Goal: Task Accomplishment & Management: Manage account settings

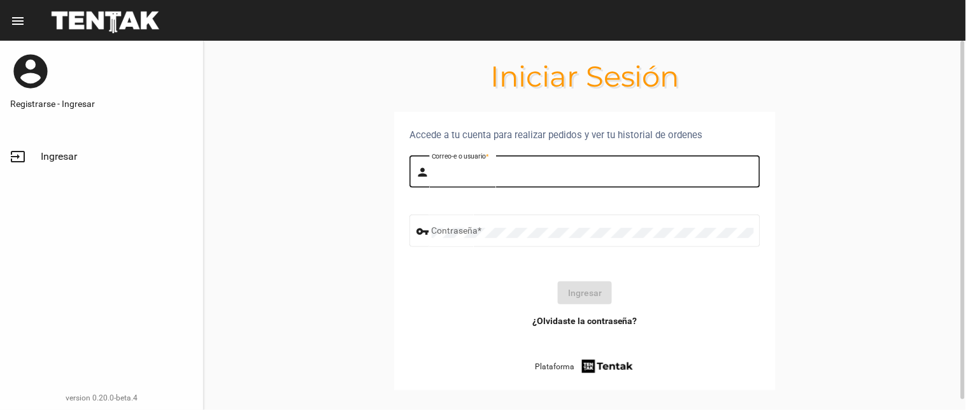
type input "flopyganora"
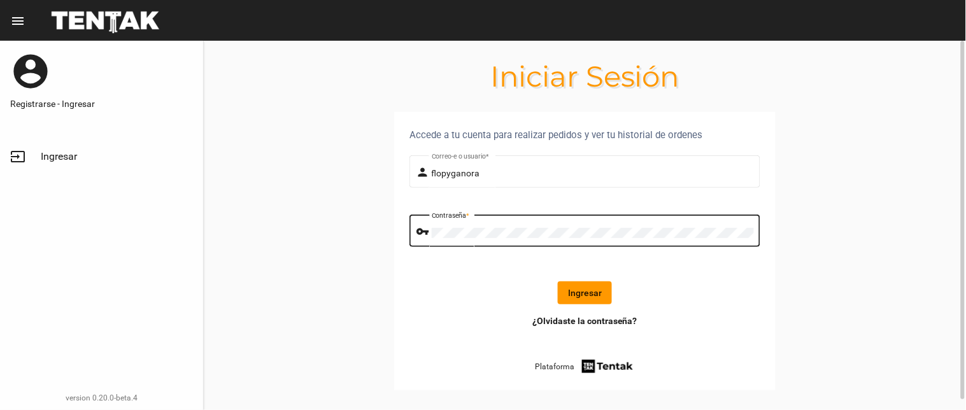
drag, startPoint x: 614, startPoint y: 293, endPoint x: 600, endPoint y: 287, distance: 14.8
click at [605, 289] on div "Ingresar" at bounding box center [585, 292] width 330 height 23
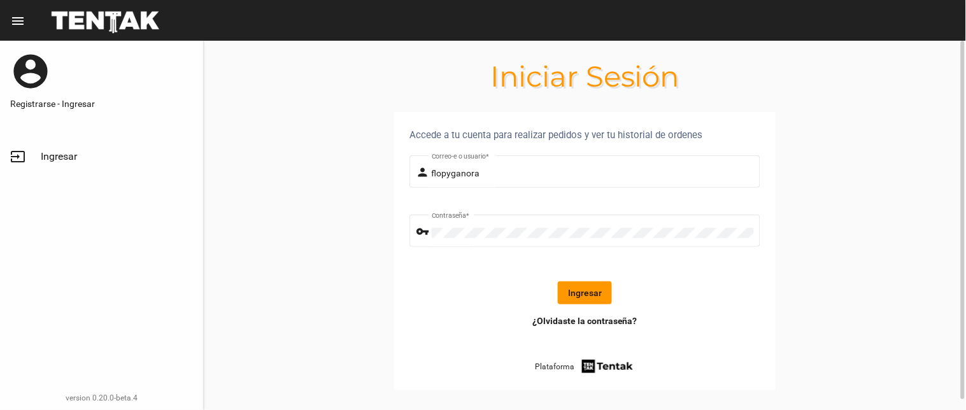
click at [599, 301] on button "Ingresar" at bounding box center [585, 292] width 54 height 23
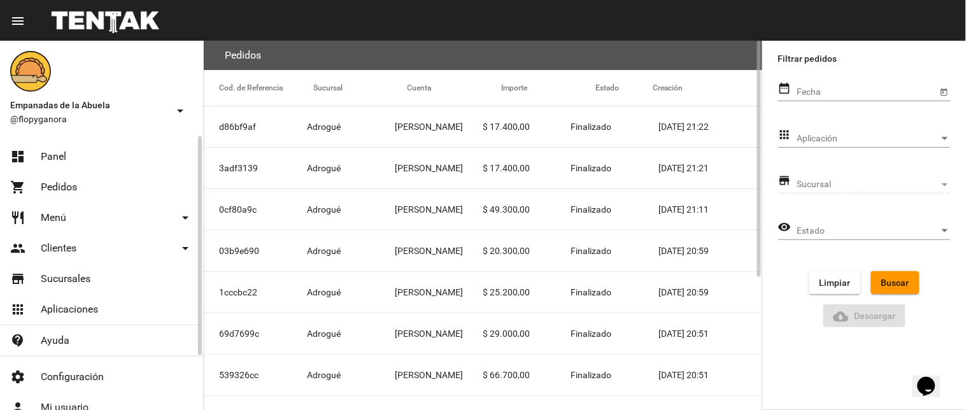
click at [87, 151] on link "dashboard Panel" at bounding box center [101, 156] width 203 height 31
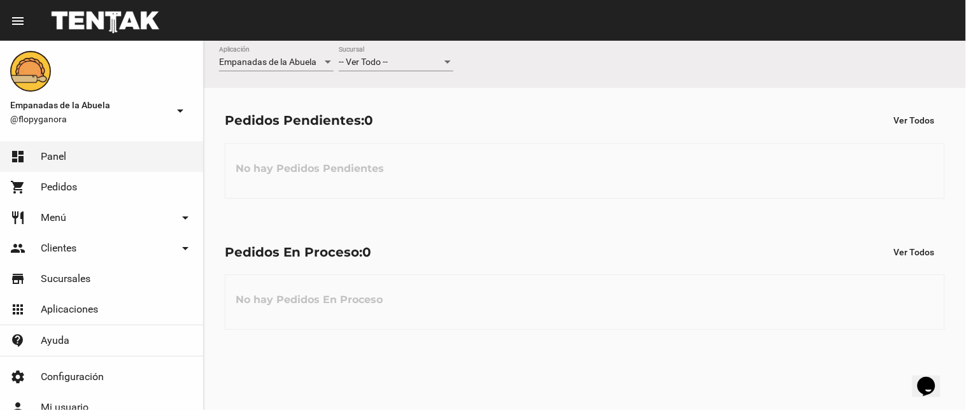
click at [384, 59] on span "-- Ver Todo --" at bounding box center [363, 62] width 49 height 10
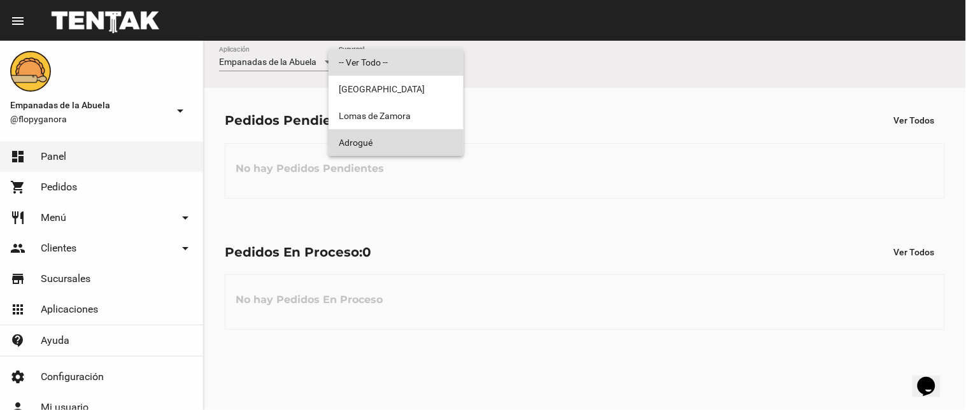
click at [364, 145] on span "Adrogué" at bounding box center [396, 142] width 115 height 27
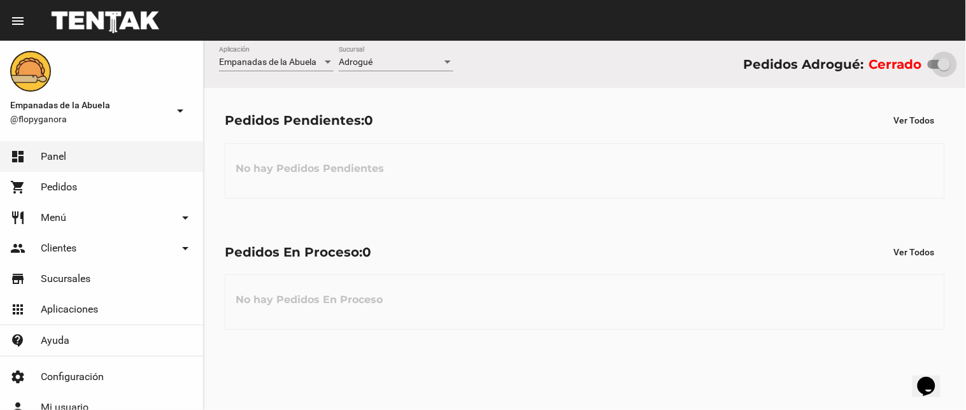
drag, startPoint x: 932, startPoint y: 64, endPoint x: 963, endPoint y: 69, distance: 31.0
click at [960, 68] on div "Empanadas de la Abuela Aplicación Adrogué Sucursal Pedidos Adrogué: Cerrado" at bounding box center [585, 64] width 762 height 47
checkbox input "true"
